Goal: Navigation & Orientation: Find specific page/section

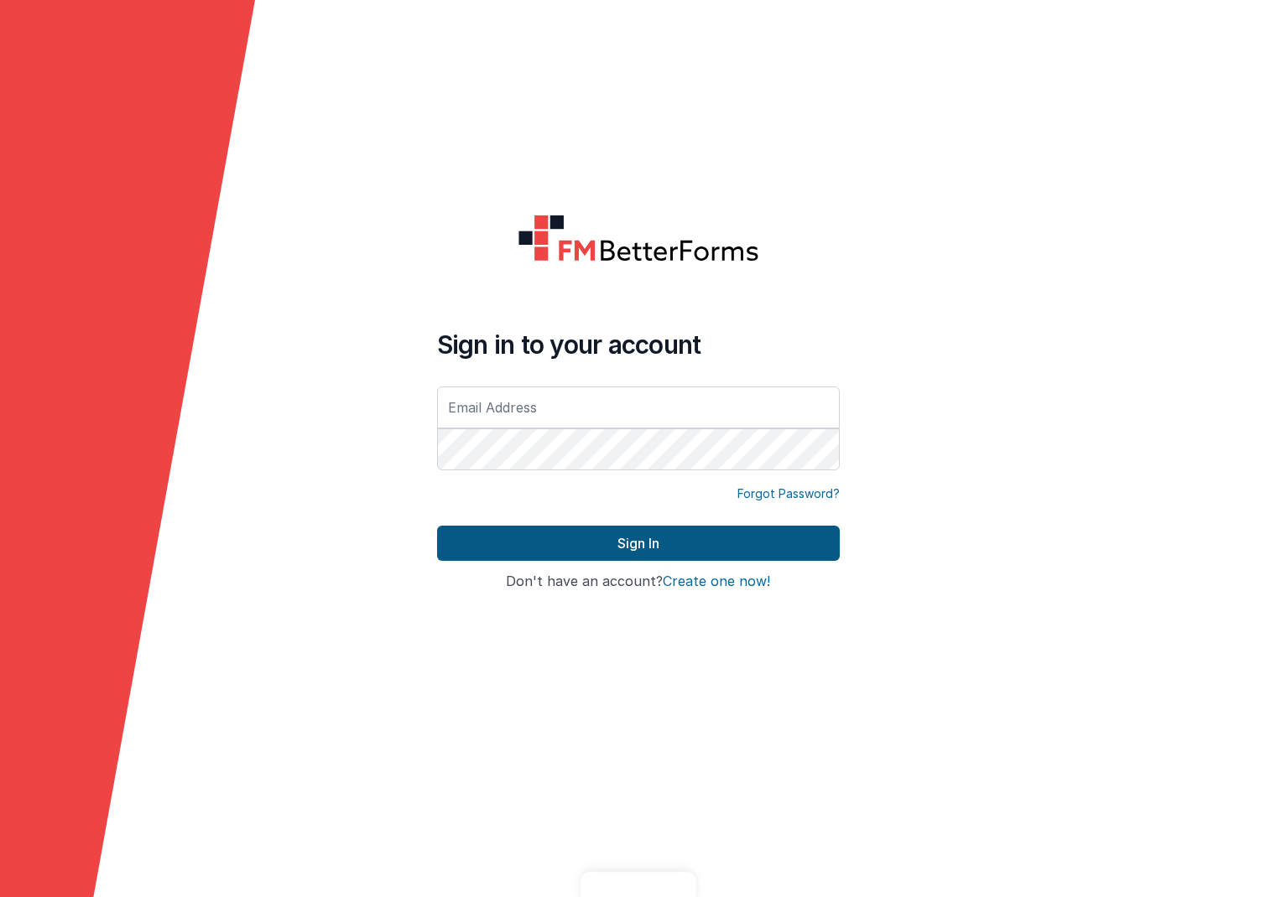
type input "[PERSON_NAME][EMAIL_ADDRESS][DOMAIN_NAME]"
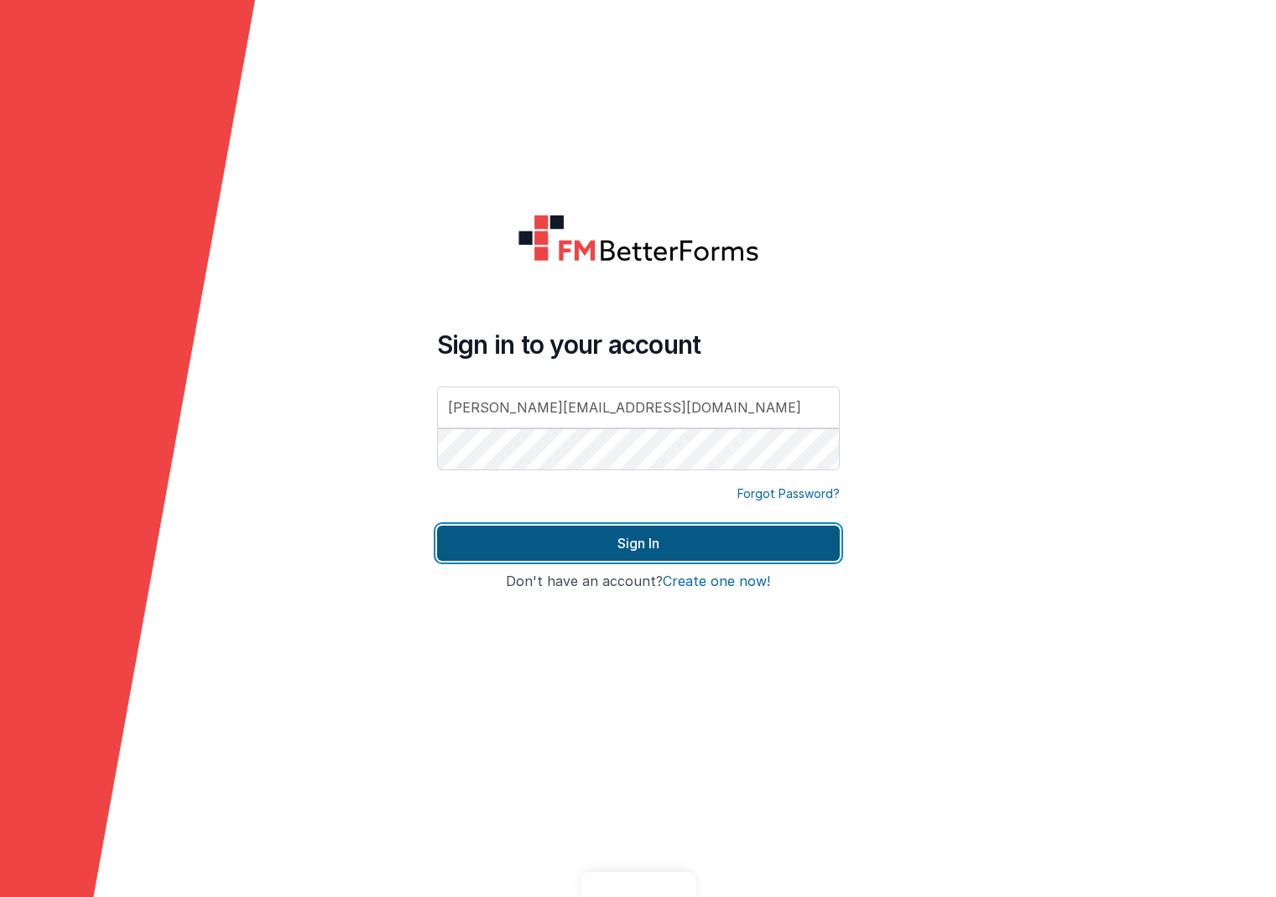
click at [637, 544] on button "Sign In" at bounding box center [638, 543] width 403 height 35
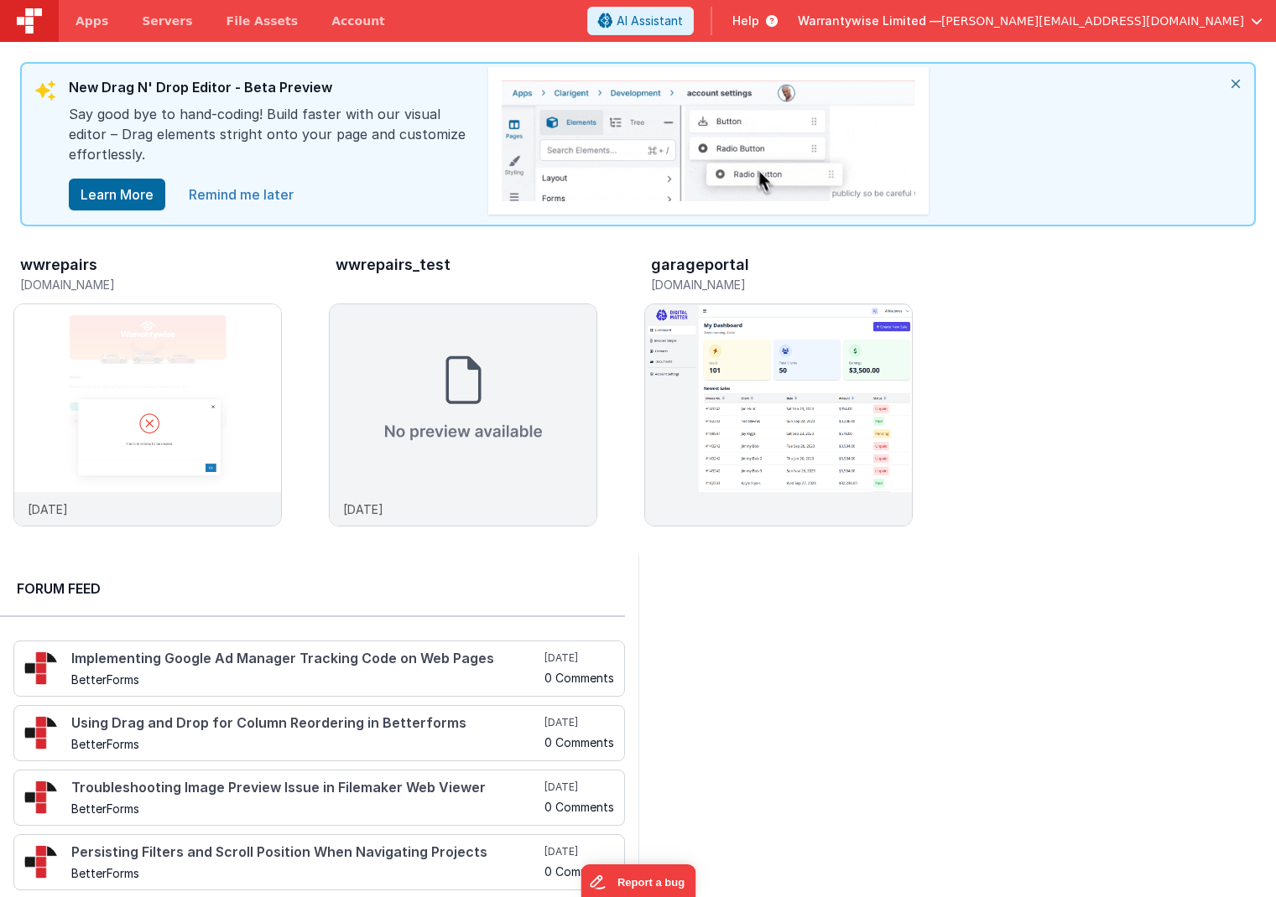
click at [232, 194] on link "Remind me later" at bounding box center [241, 195] width 125 height 34
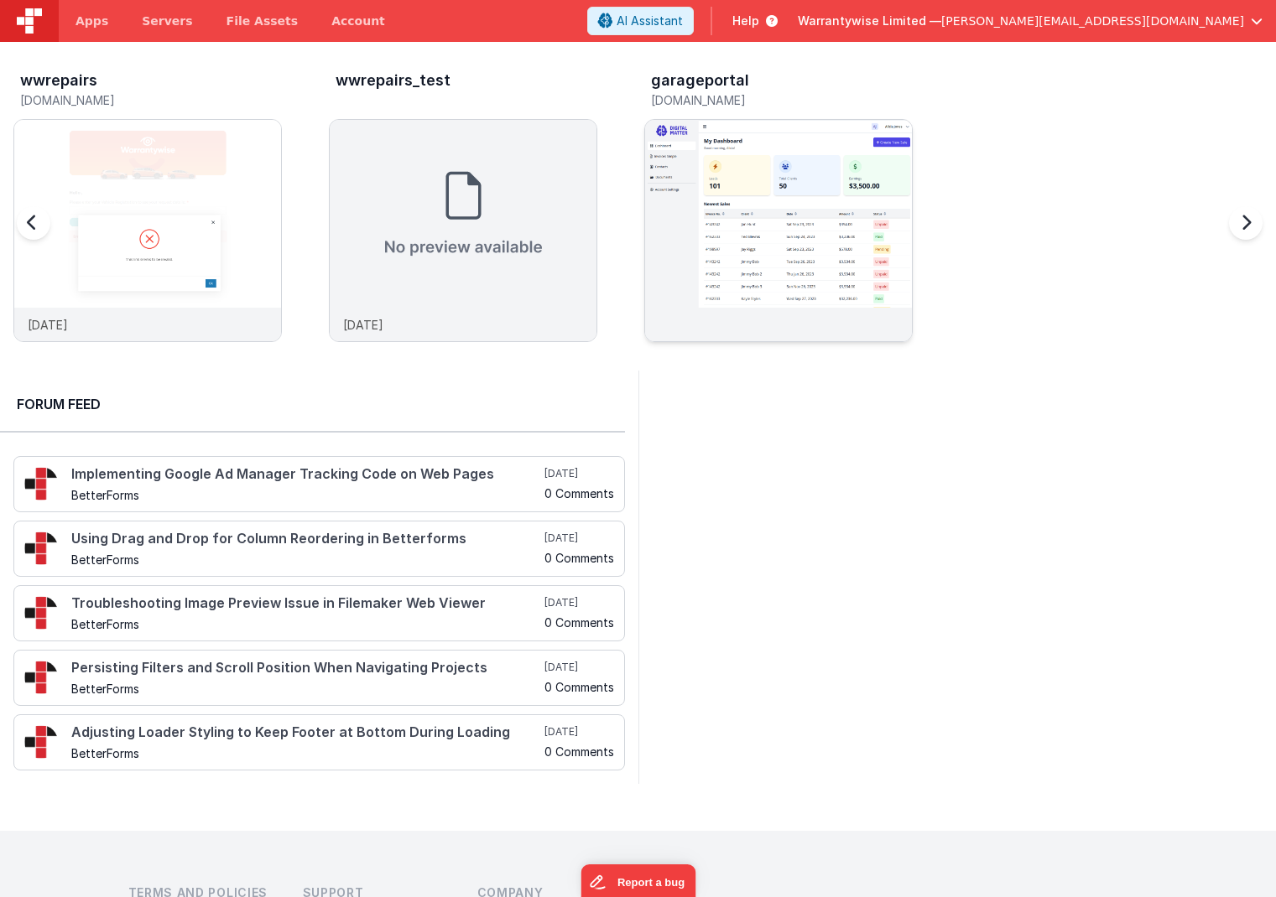
click at [664, 330] on div at bounding box center [778, 325] width 267 height 34
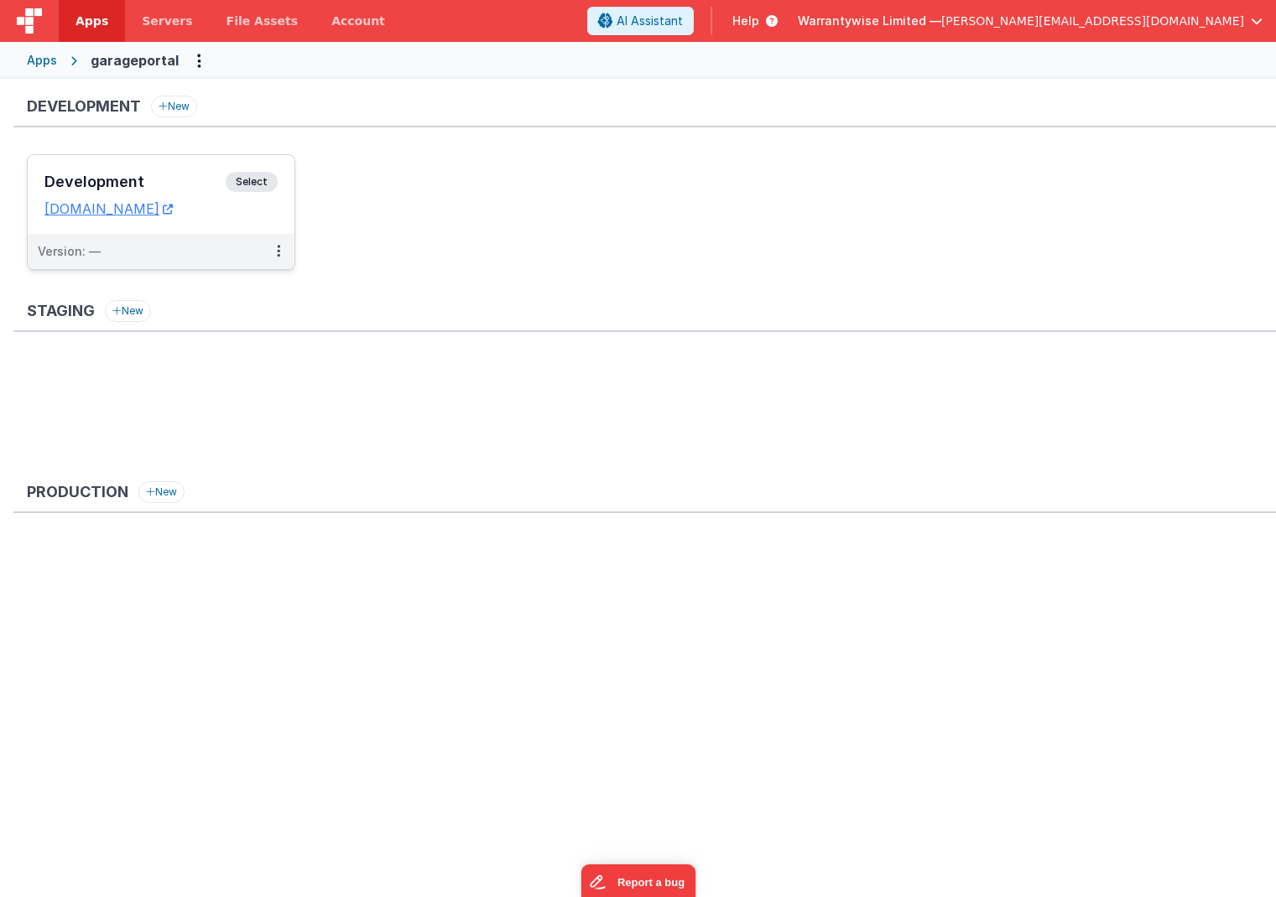
click at [177, 182] on h3 "Development" at bounding box center [134, 182] width 181 height 17
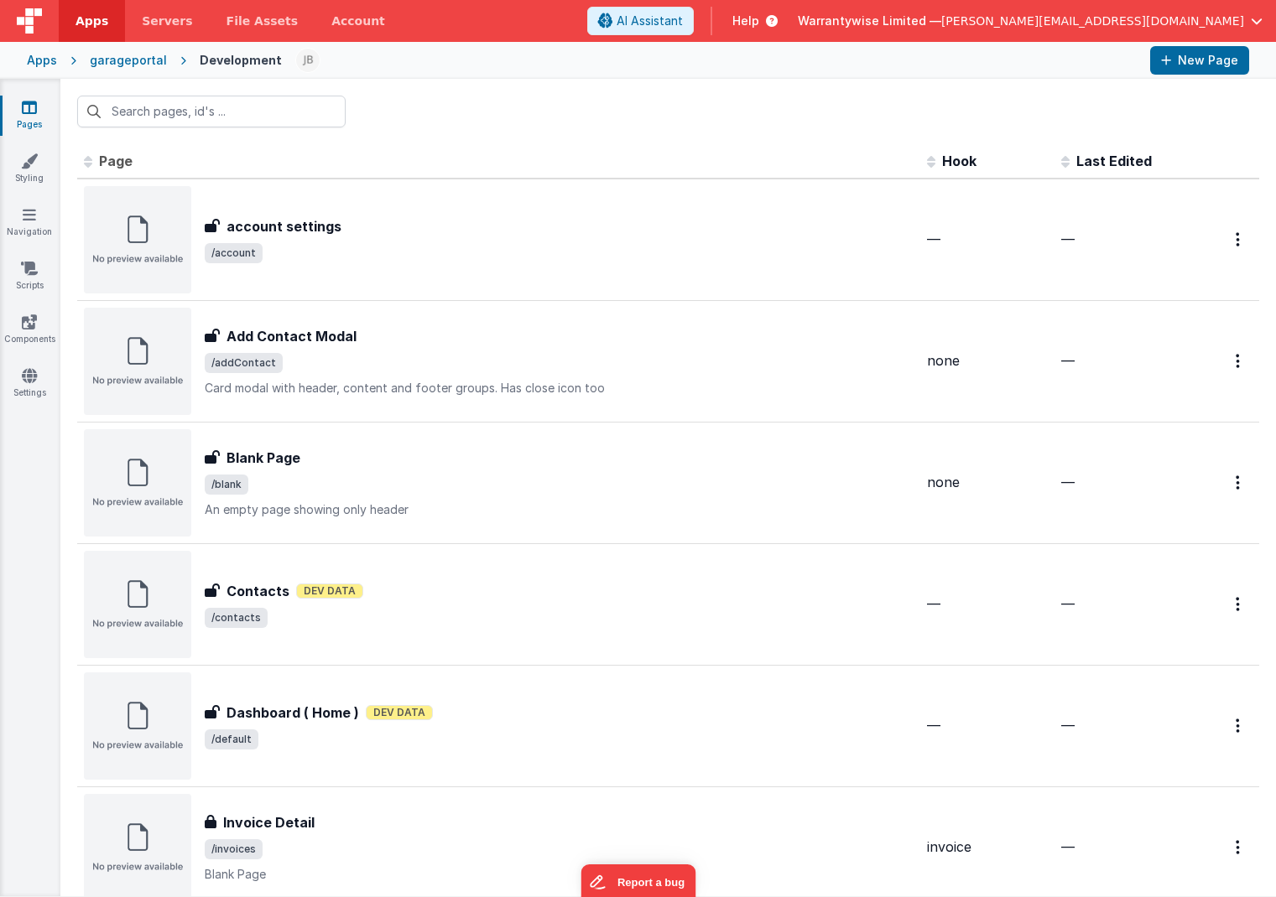
click at [133, 65] on div "garageportal" at bounding box center [128, 60] width 77 height 17
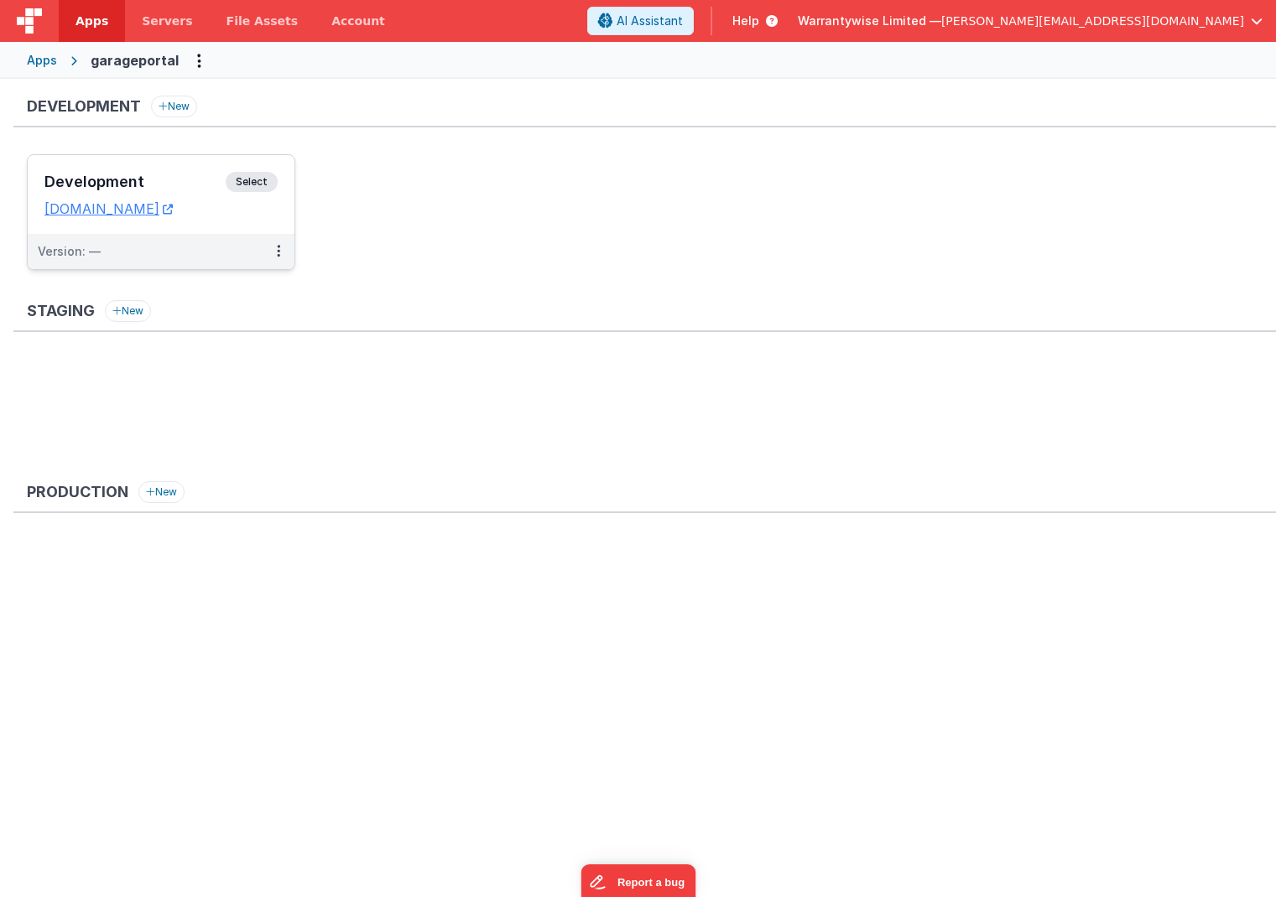
click at [132, 182] on h3 "Development" at bounding box center [134, 182] width 181 height 17
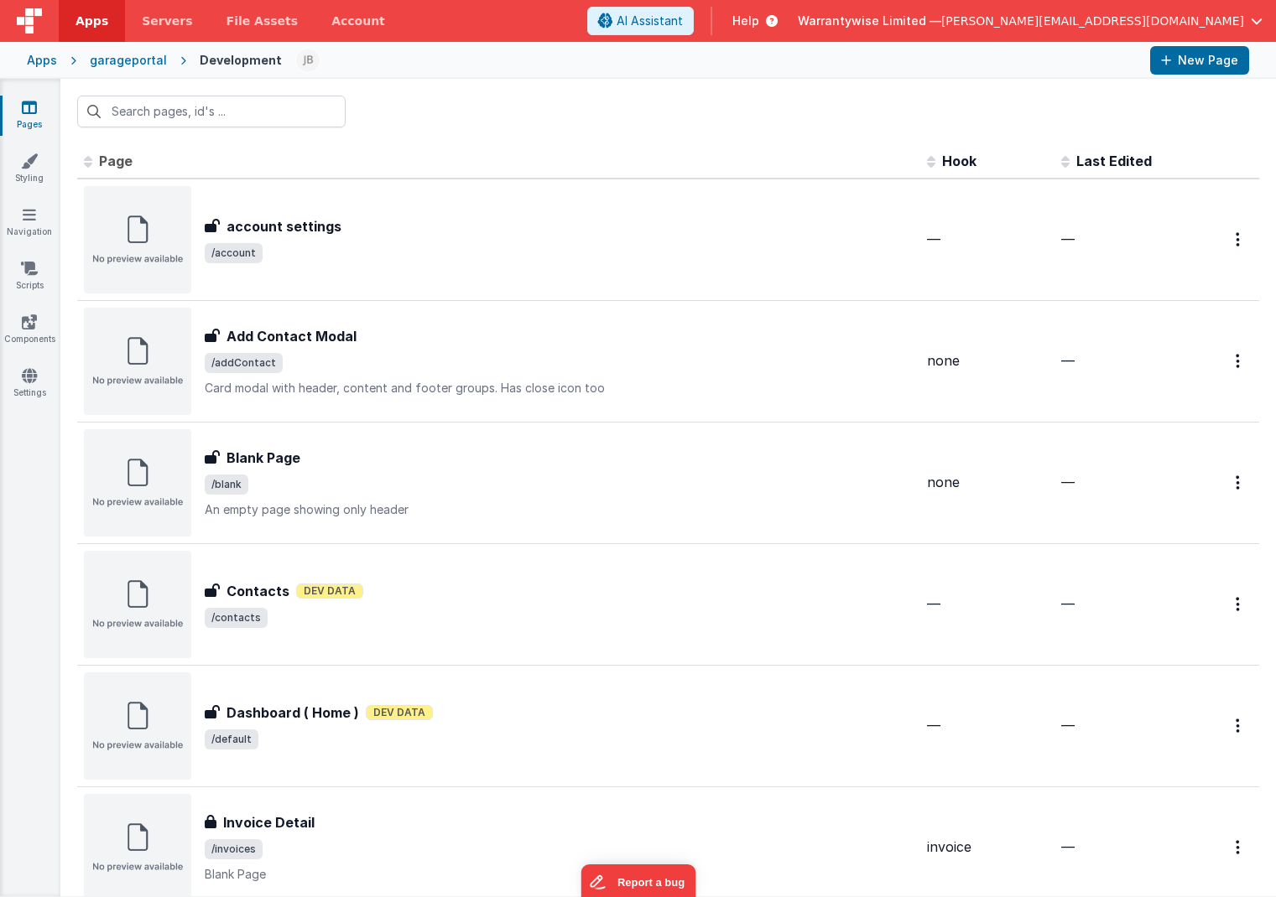
click at [135, 68] on div "garageportal" at bounding box center [128, 60] width 77 height 17
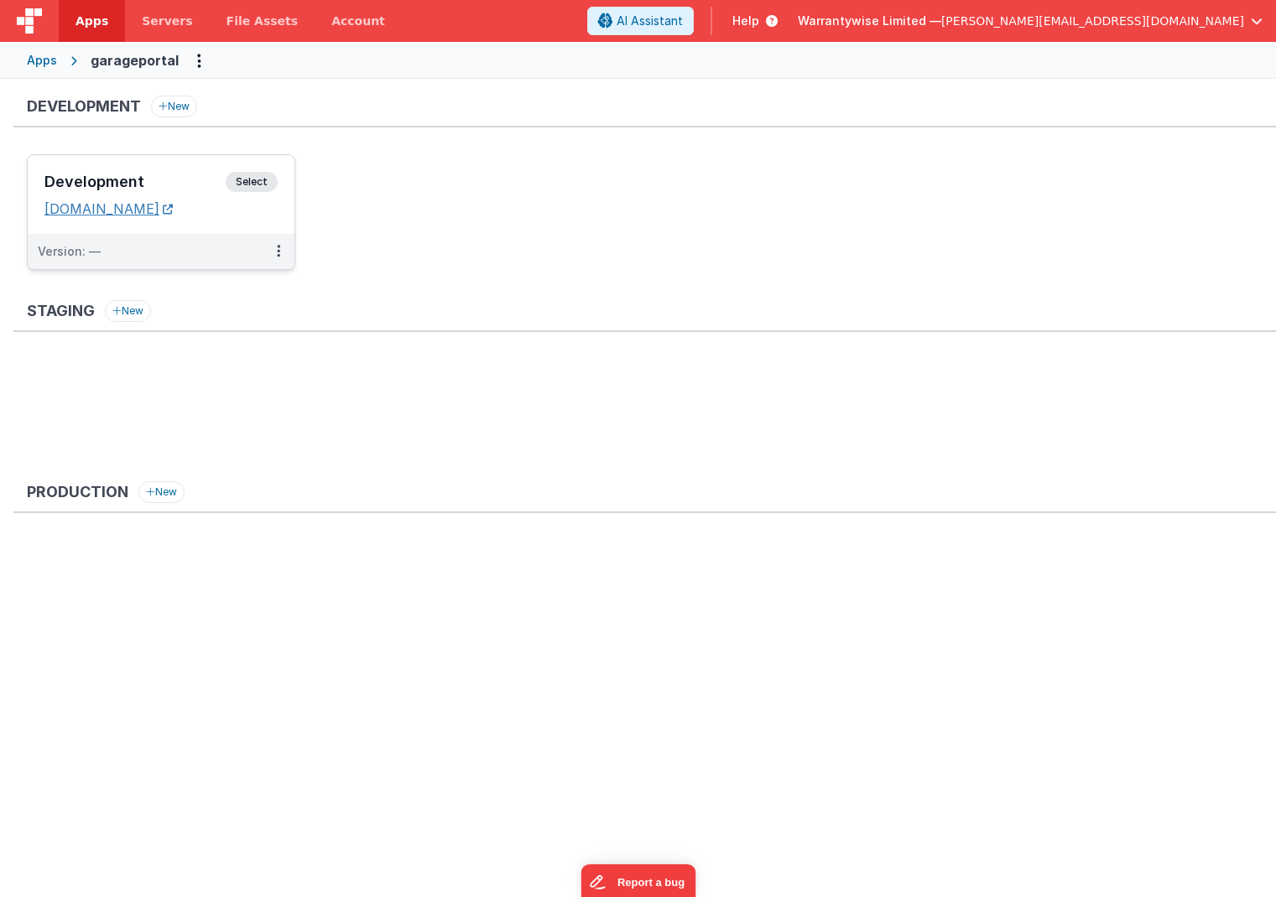
click at [173, 209] on link "[DOMAIN_NAME]" at bounding box center [108, 208] width 128 height 17
click at [28, 63] on div "Apps" at bounding box center [42, 60] width 30 height 17
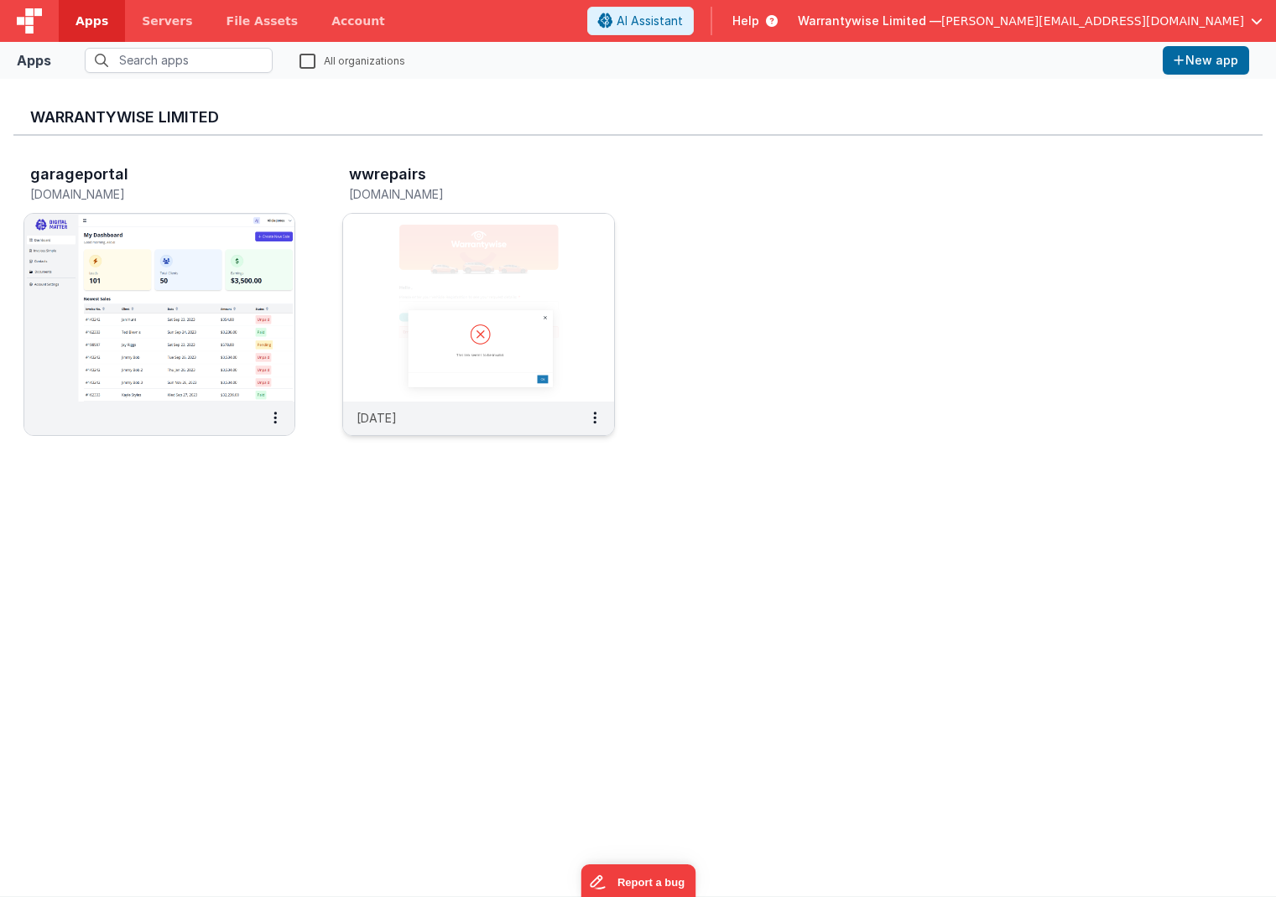
click at [376, 235] on img at bounding box center [478, 308] width 270 height 188
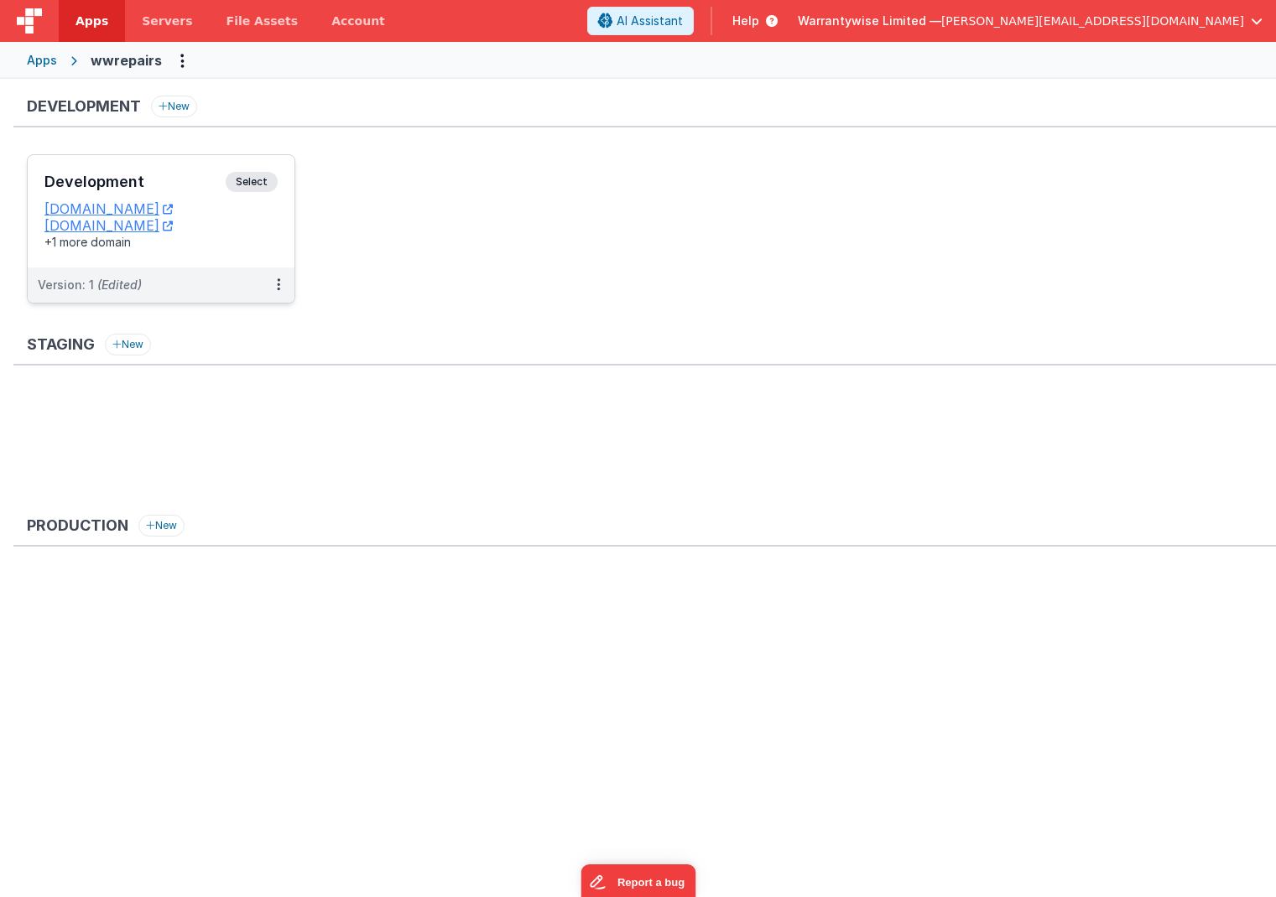
click at [153, 179] on h3 "Development" at bounding box center [134, 182] width 181 height 17
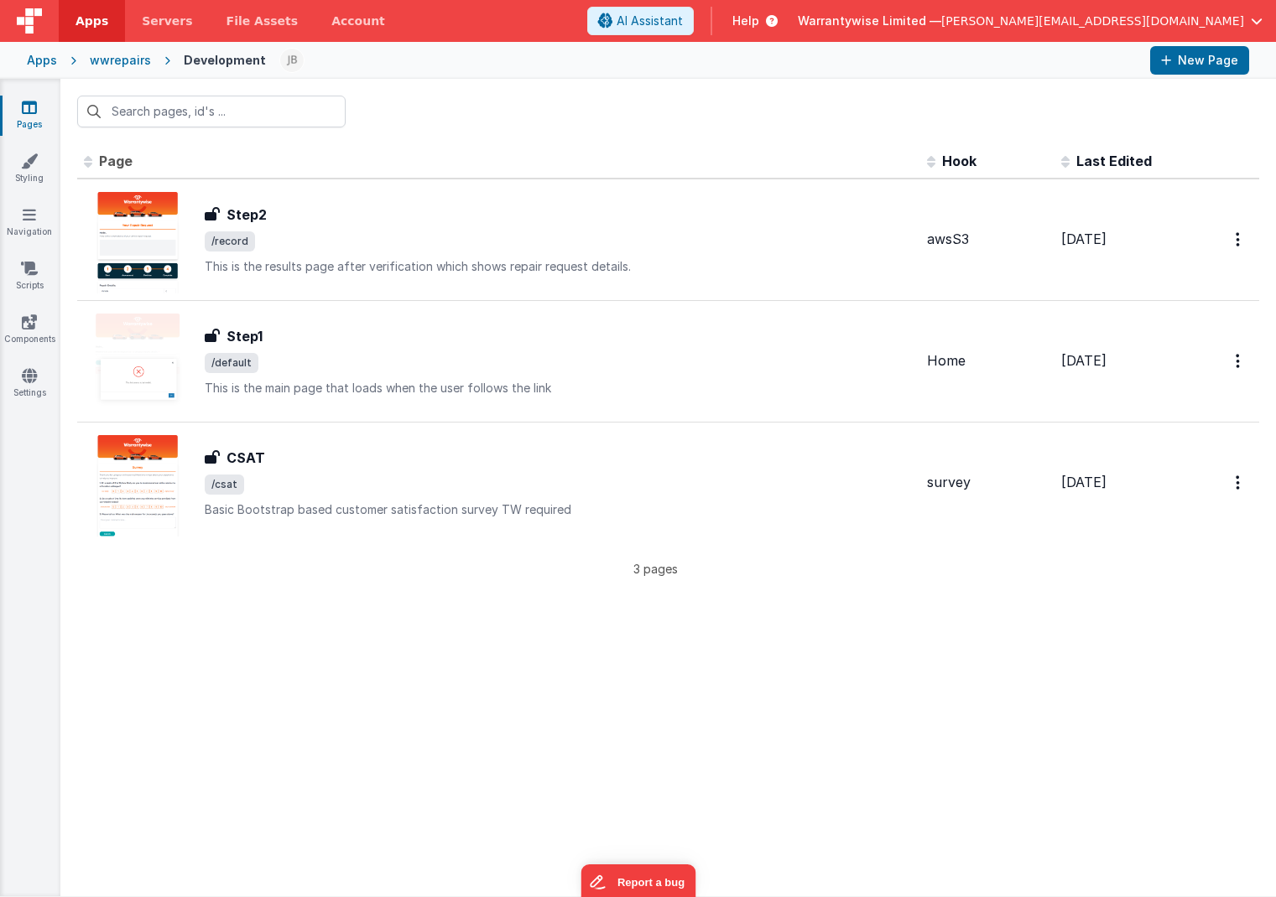
click at [107, 57] on div "wwrepairs" at bounding box center [120, 60] width 61 height 17
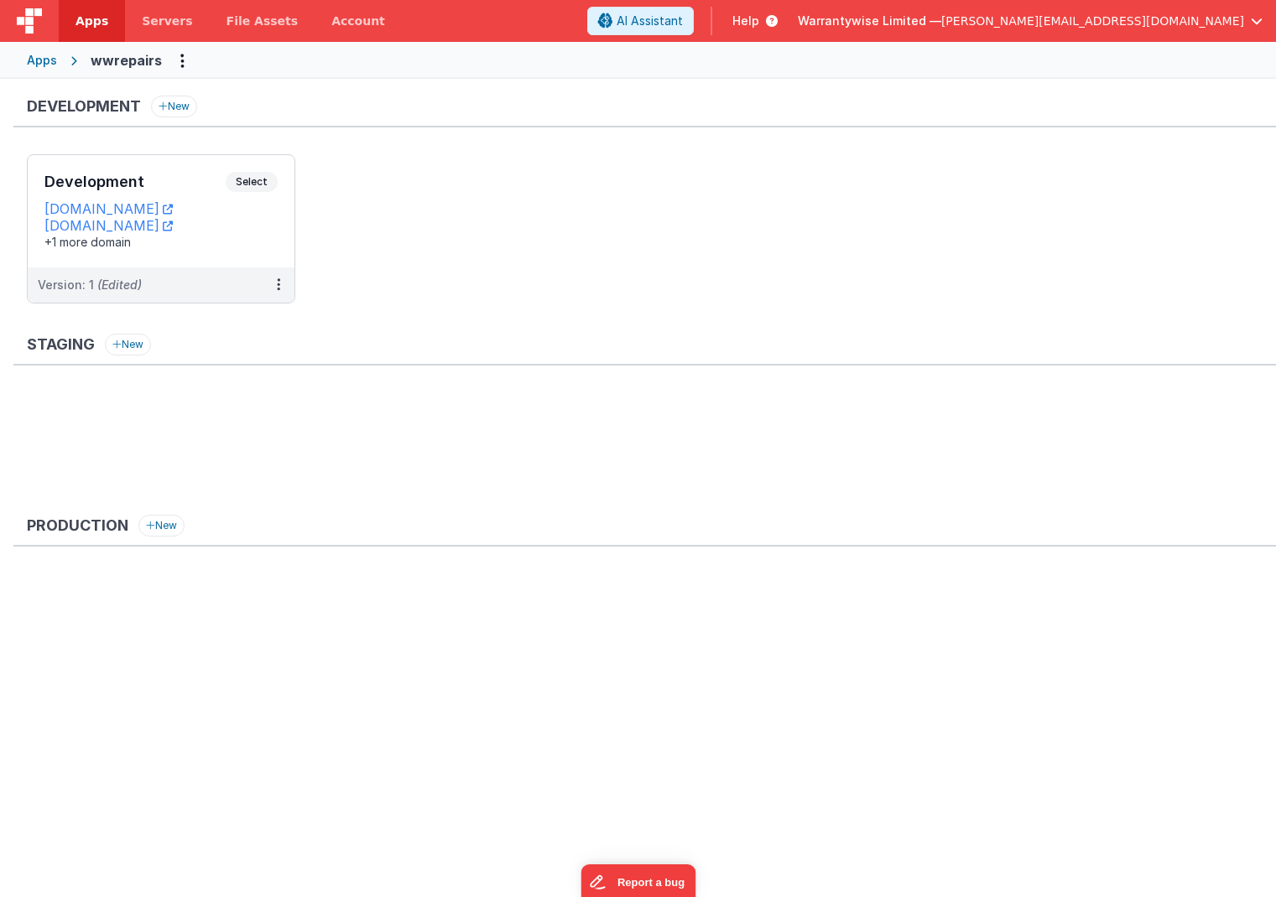
click at [45, 60] on div "Apps" at bounding box center [42, 60] width 30 height 17
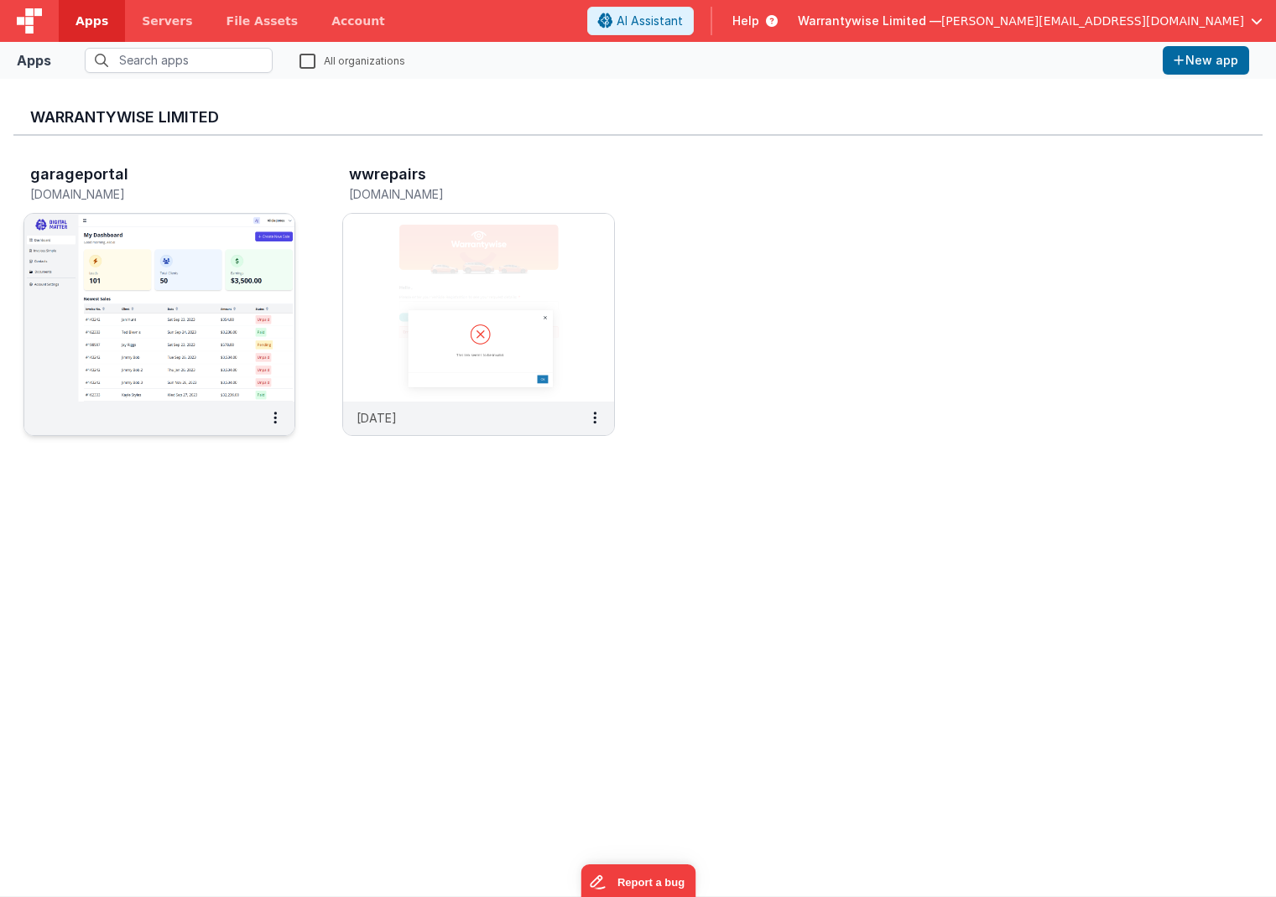
click at [182, 222] on img at bounding box center [159, 308] width 270 height 188
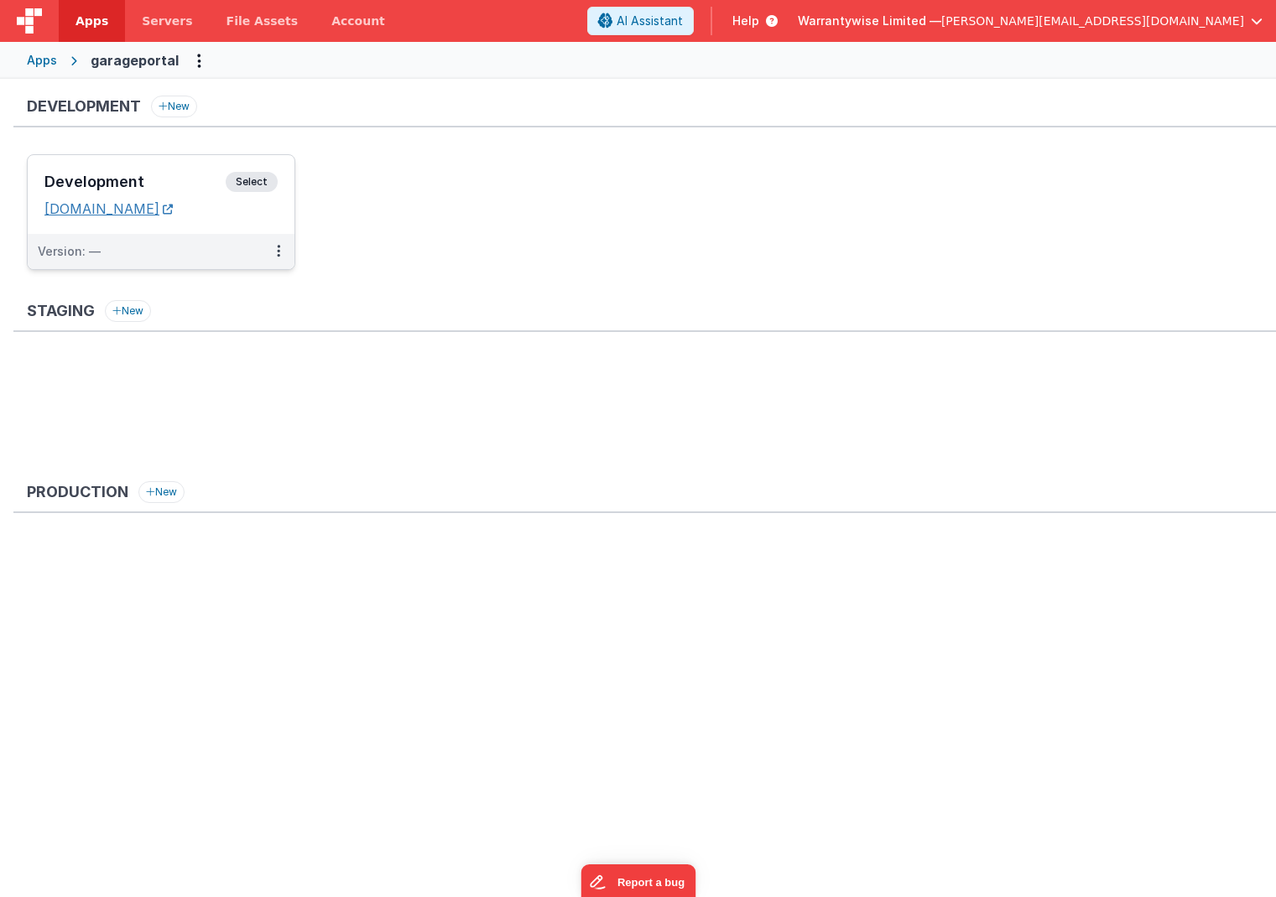
click at [172, 209] on link "[DOMAIN_NAME]" at bounding box center [108, 208] width 128 height 17
click at [143, 173] on div "Development Select" at bounding box center [160, 186] width 233 height 29
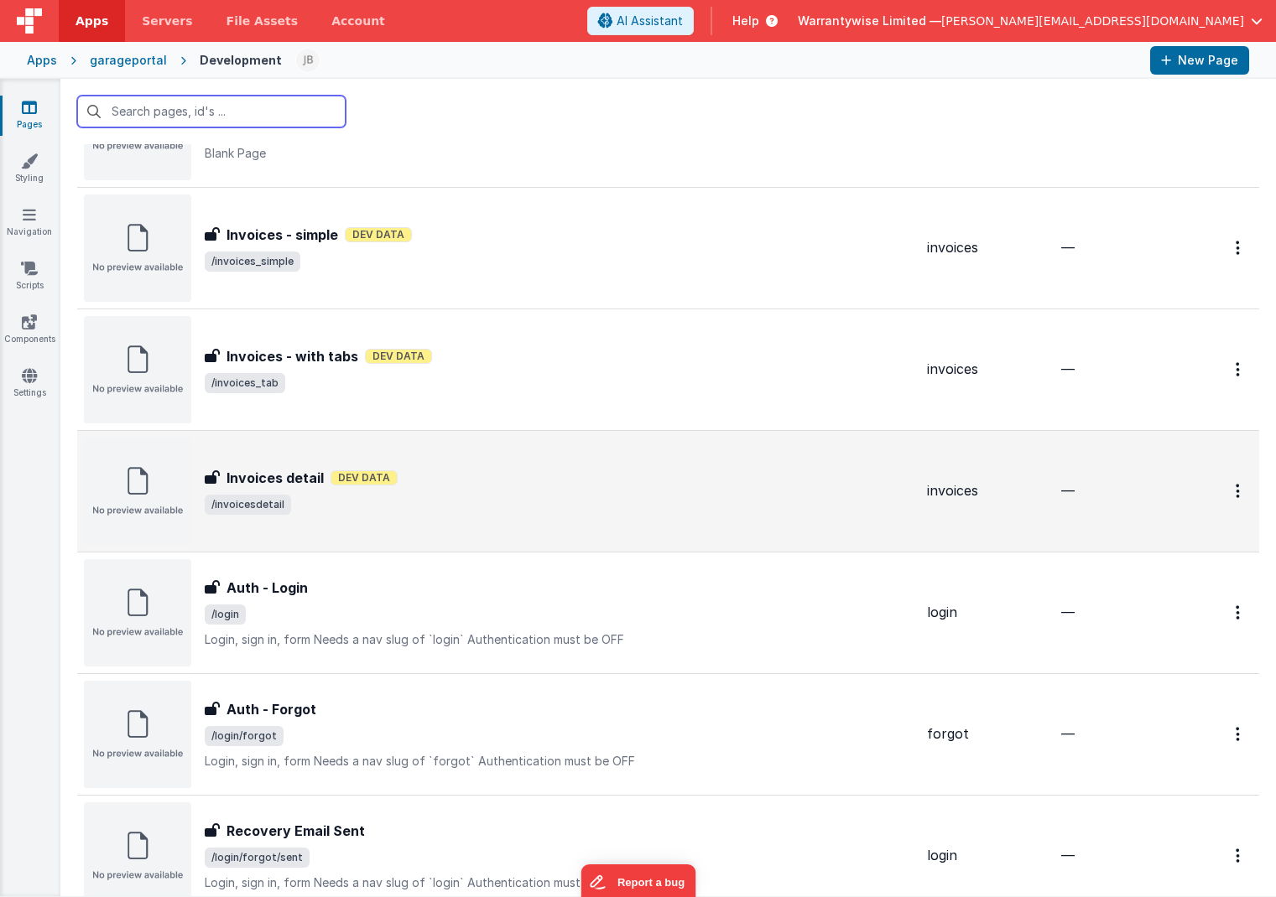
scroll to position [781, 0]
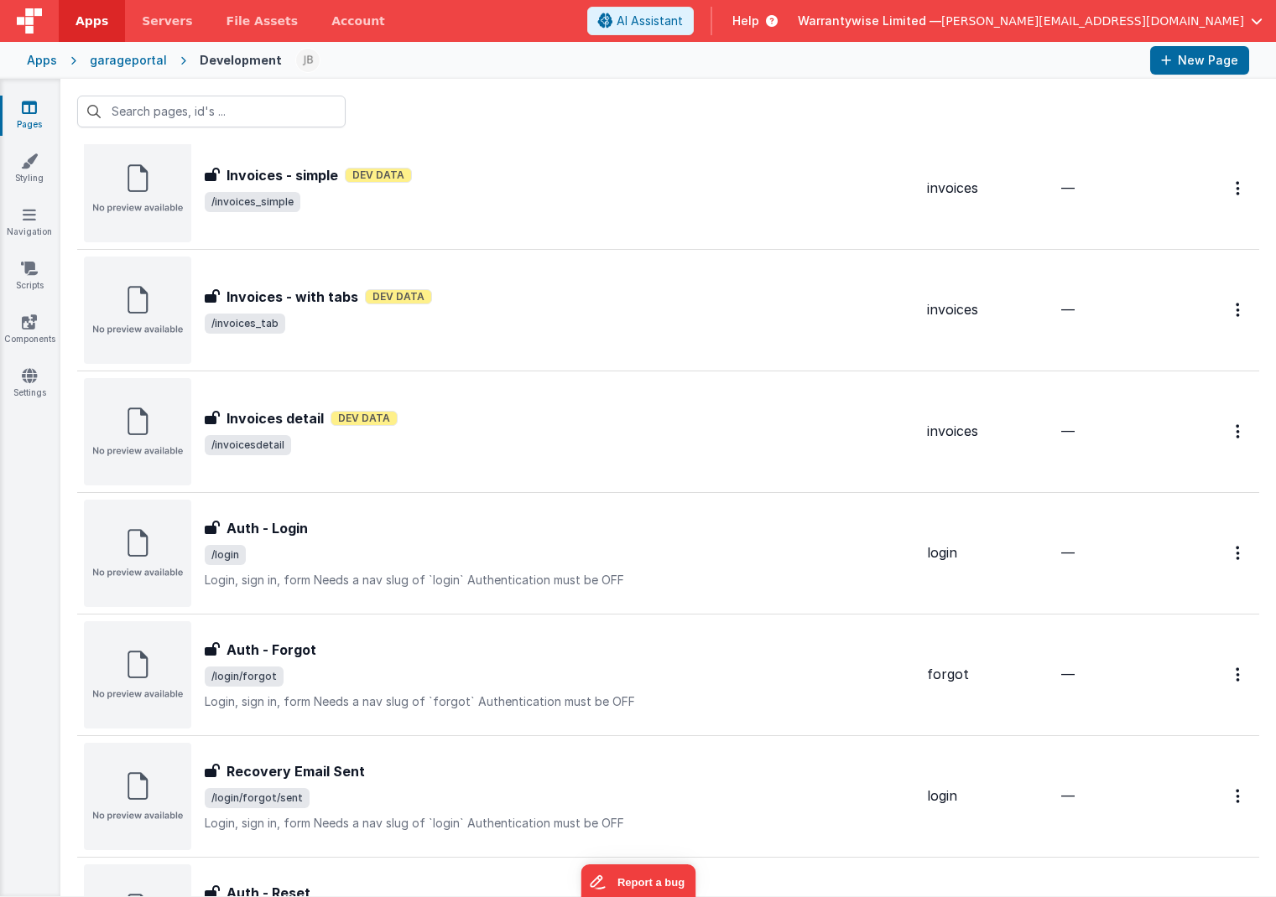
click at [122, 62] on div "garageportal" at bounding box center [128, 60] width 77 height 17
